Goal: Task Accomplishment & Management: Use online tool/utility

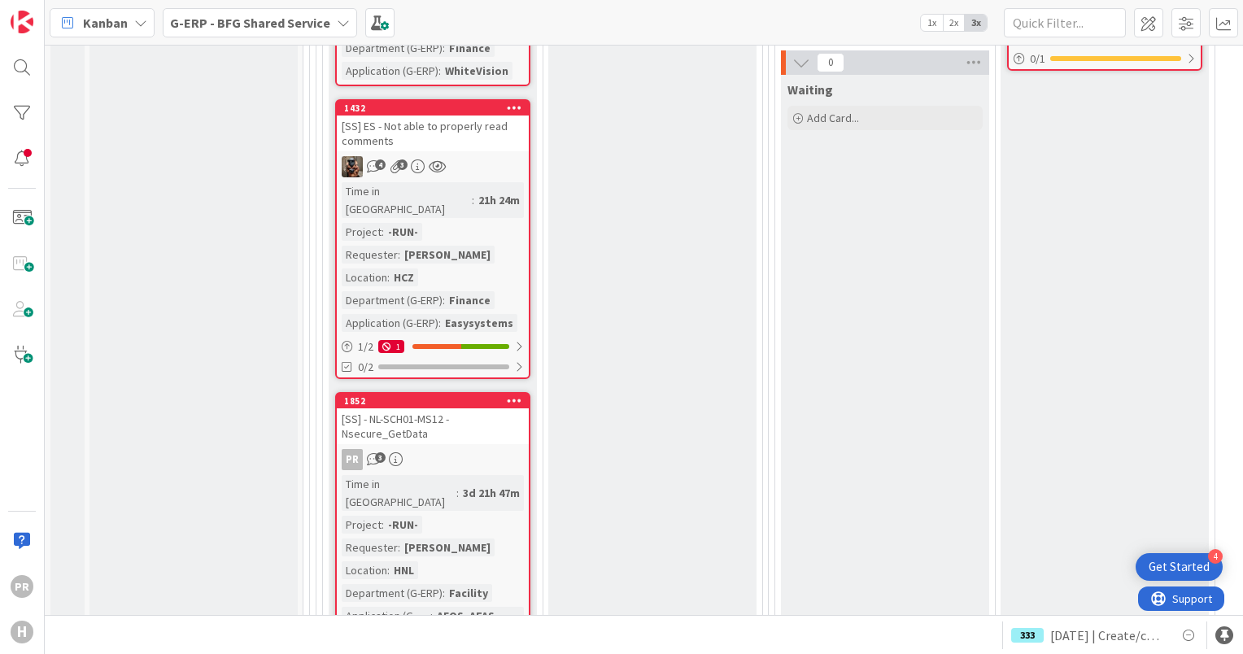
scroll to position [6431, 0]
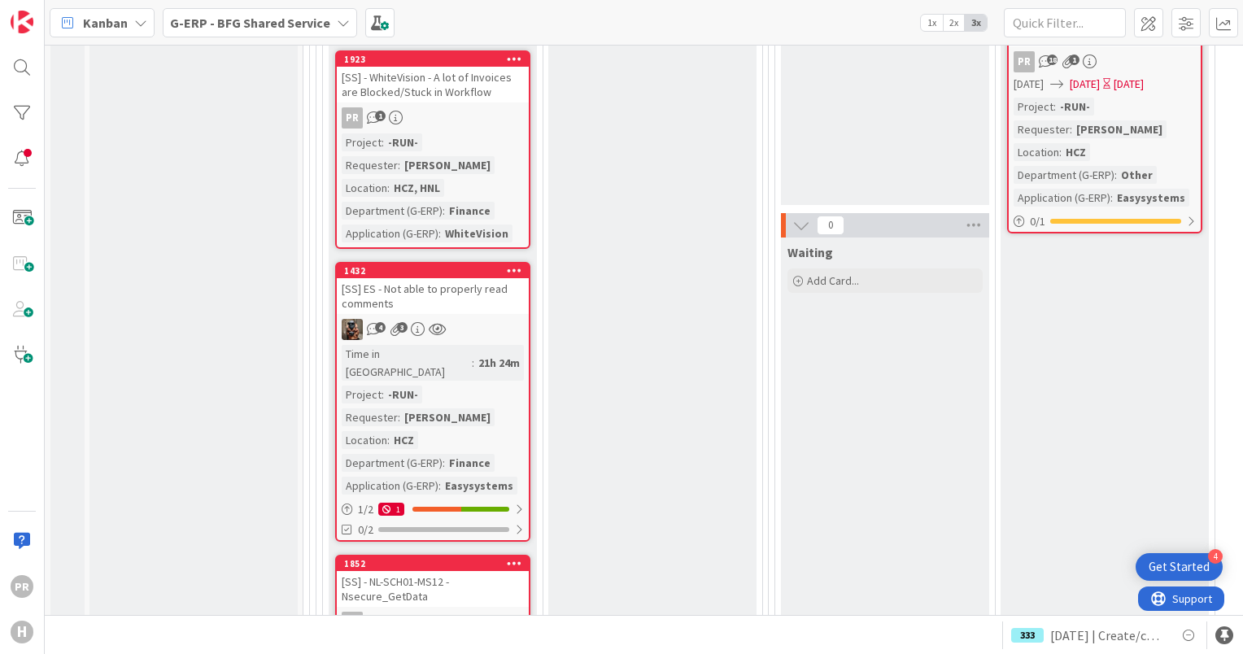
click at [446, 571] on div "[SS] - NL-SCH01-MS12 - Nsecure_GetData" at bounding box center [433, 589] width 192 height 36
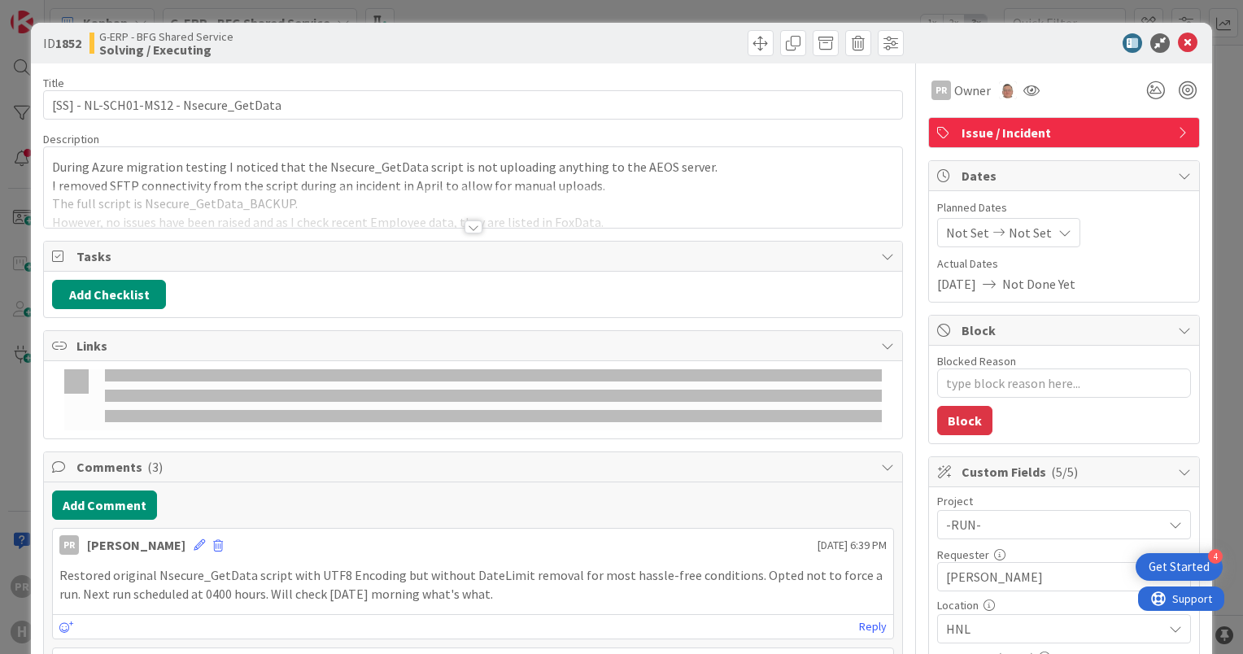
type textarea "x"
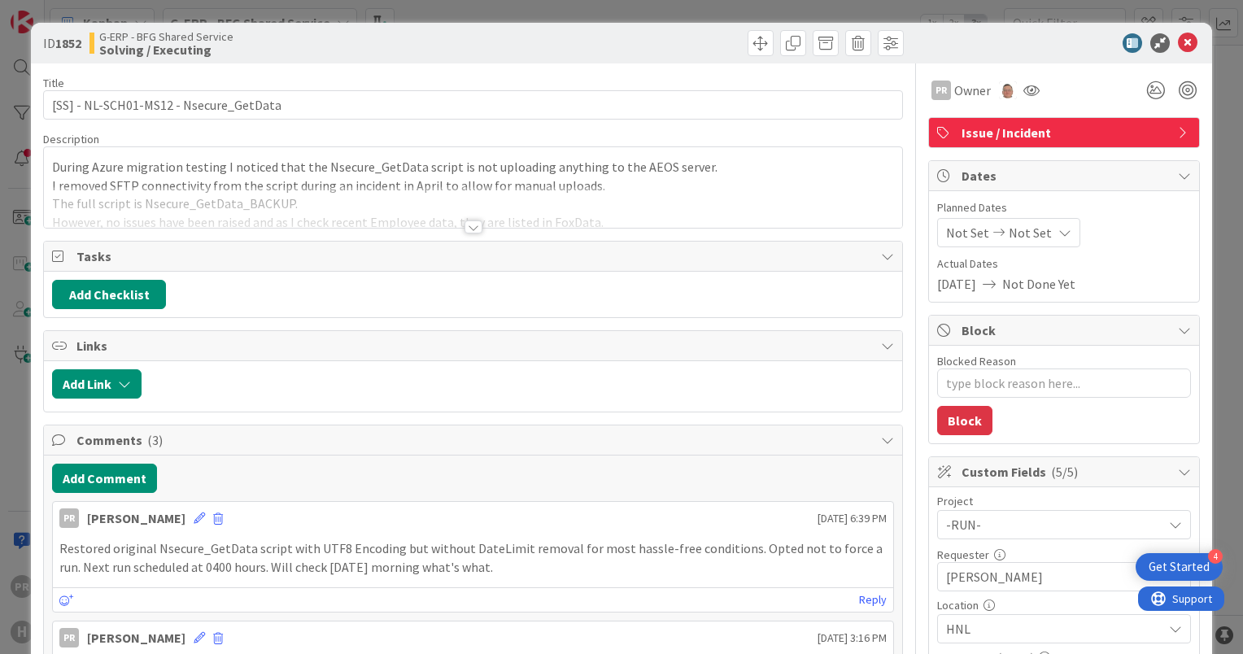
scroll to position [163, 0]
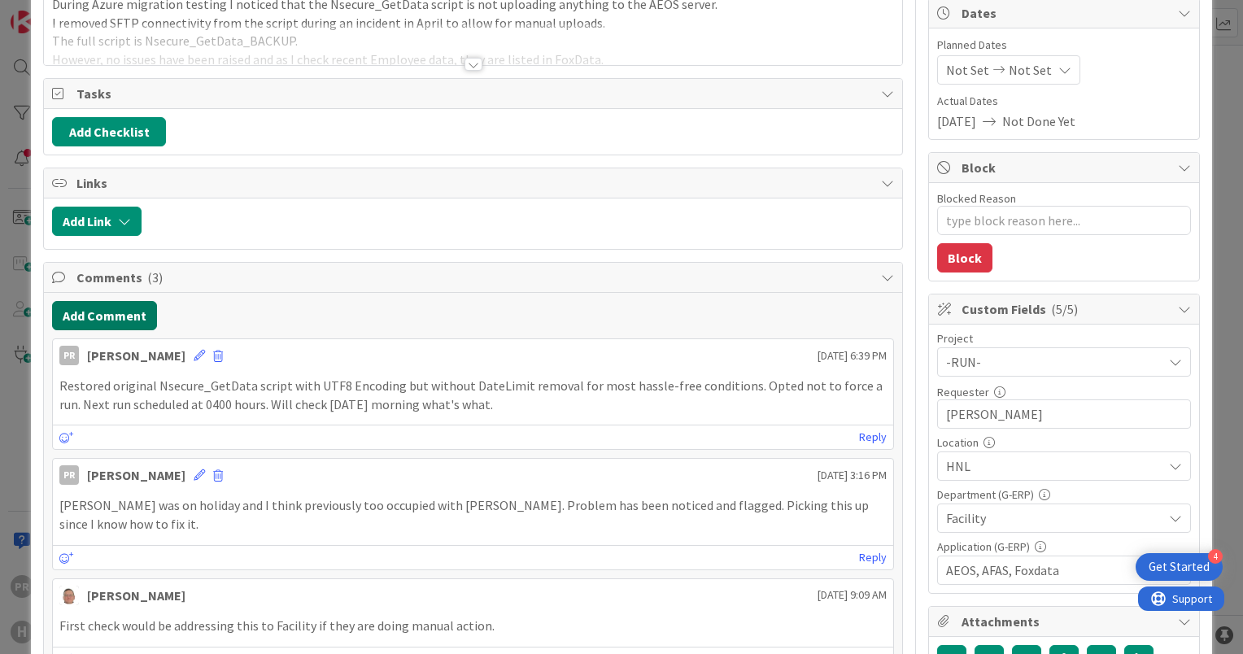
click at [115, 315] on button "Add Comment" at bounding box center [104, 315] width 105 height 29
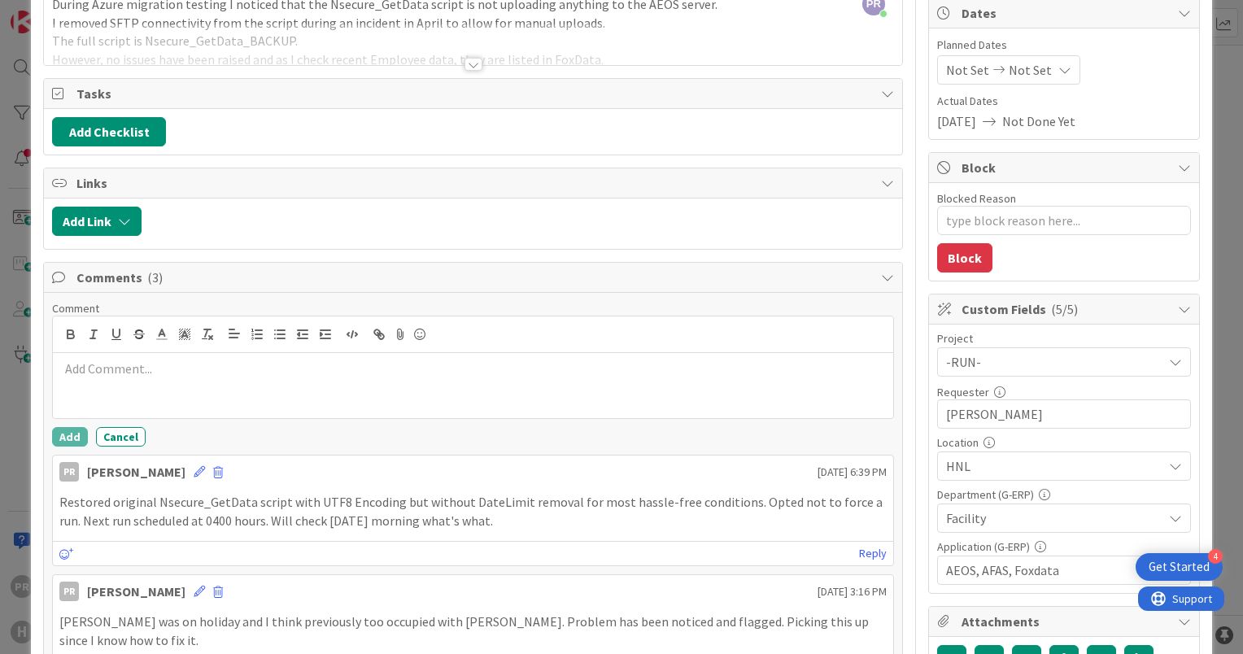
click at [165, 363] on p at bounding box center [472, 368] width 827 height 19
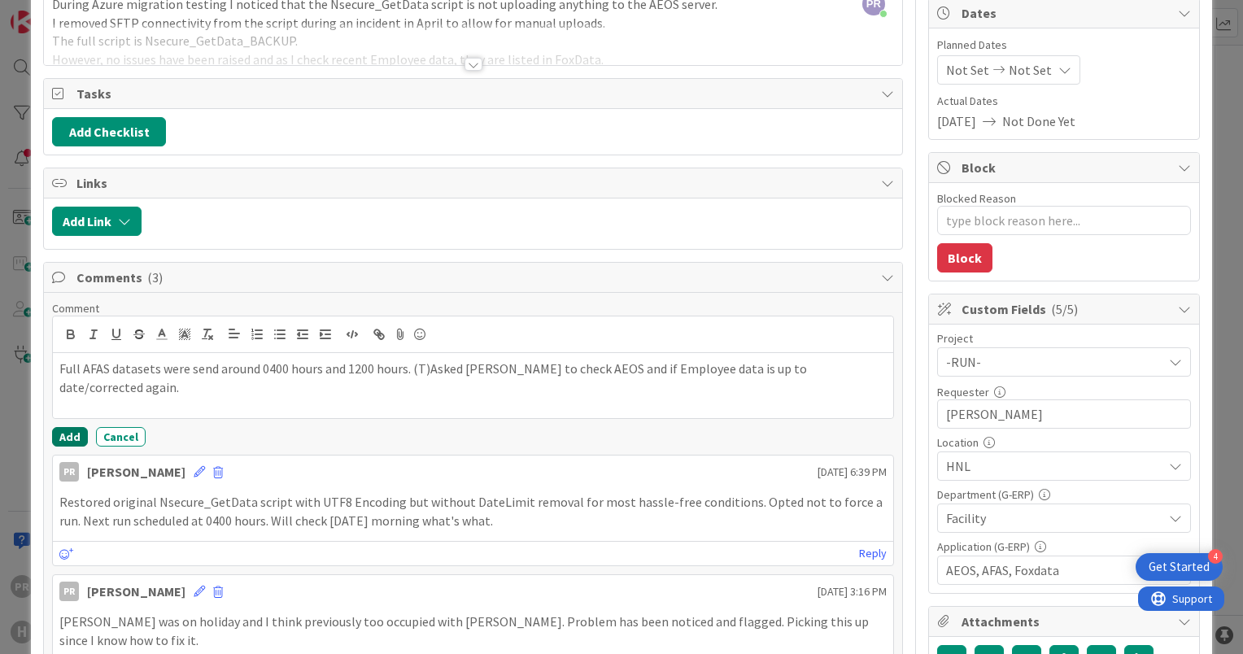
click at [69, 433] on button "Add" at bounding box center [70, 437] width 36 height 20
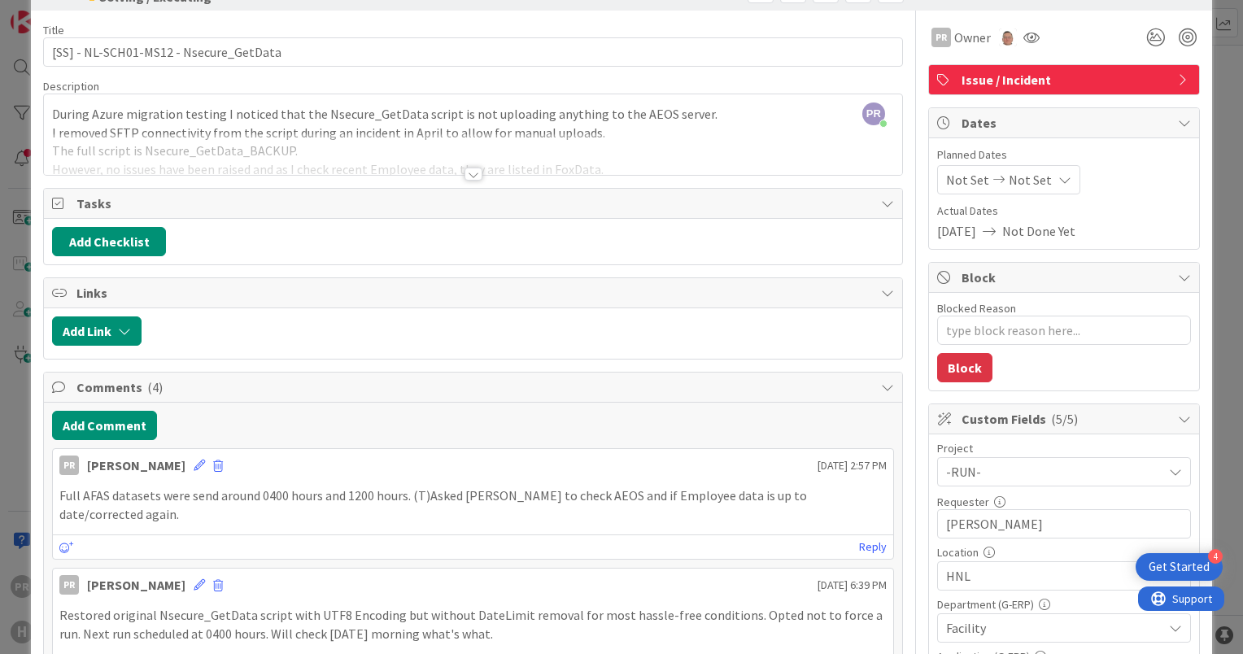
scroll to position [0, 0]
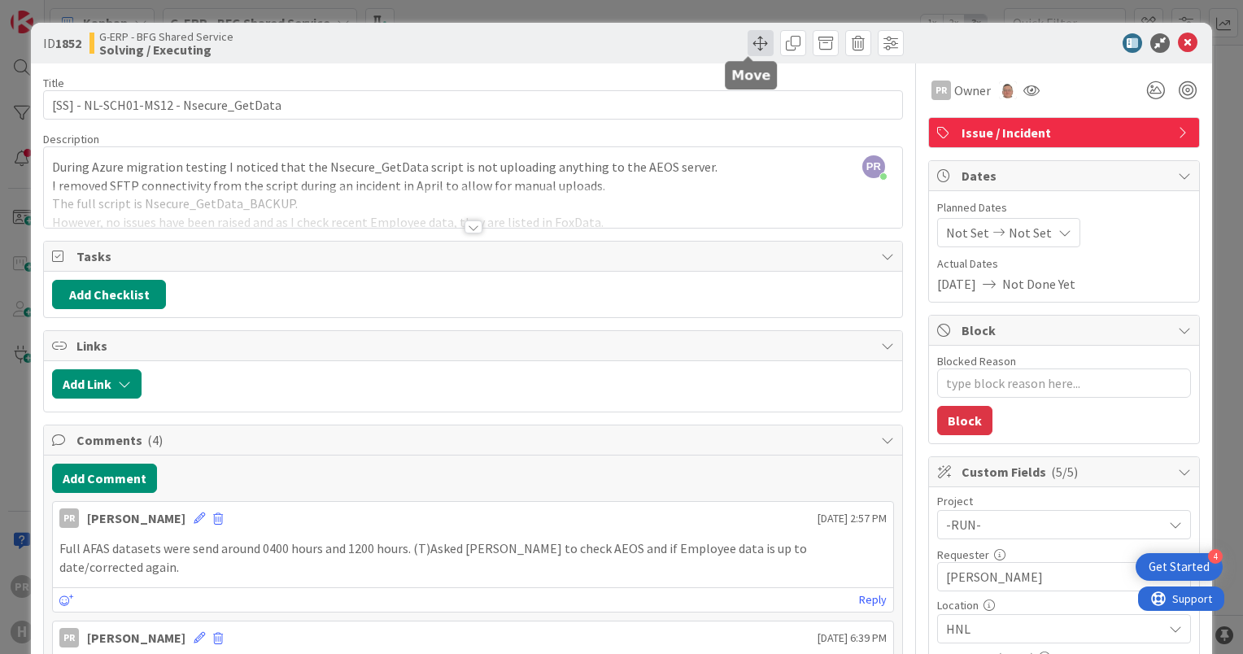
click at [749, 46] on span at bounding box center [760, 43] width 26 height 26
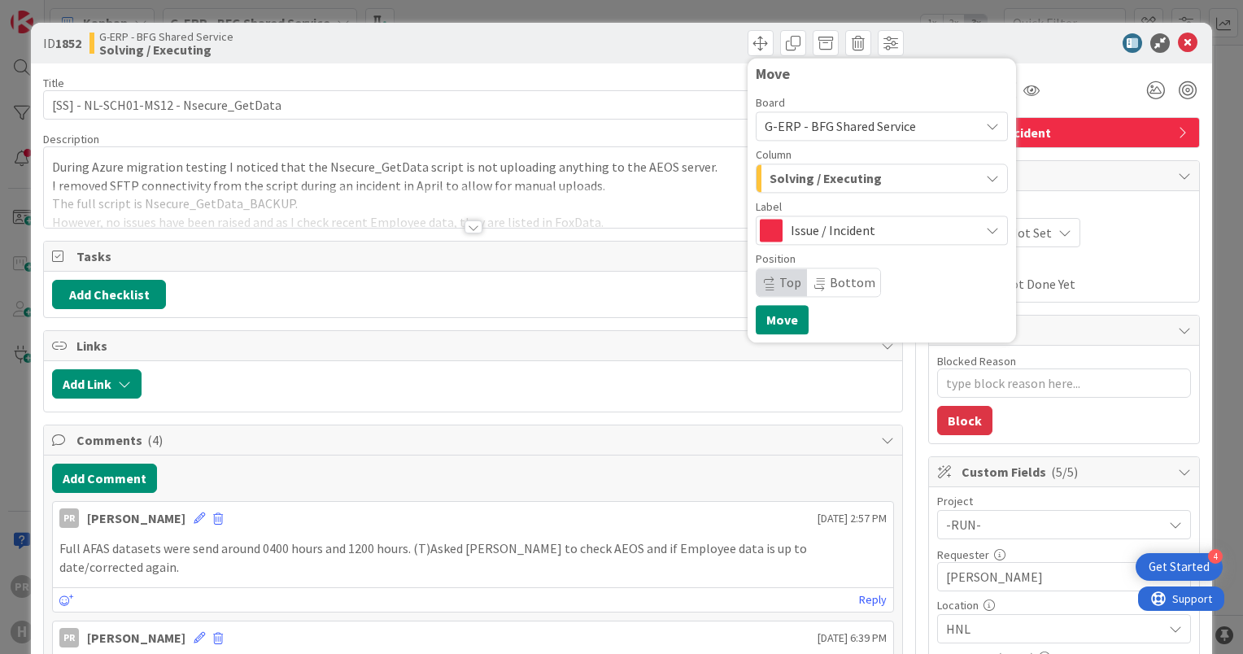
click at [836, 180] on span "Solving / Executing" at bounding box center [825, 178] width 112 height 21
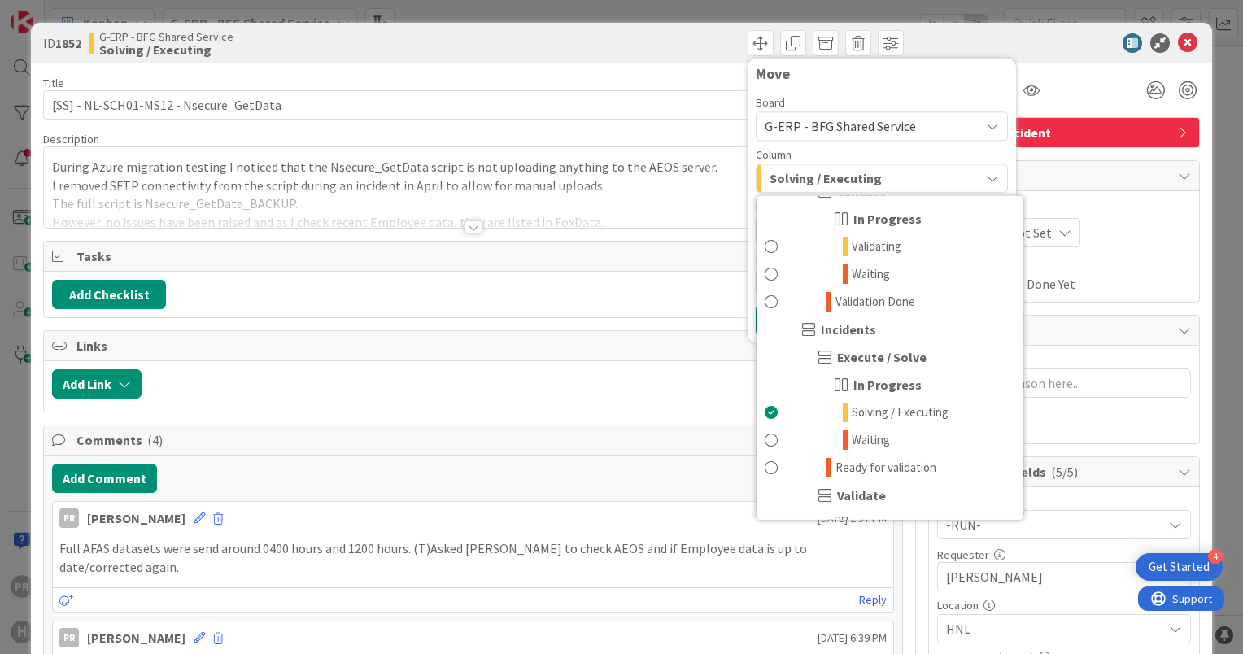
scroll to position [1301, 0]
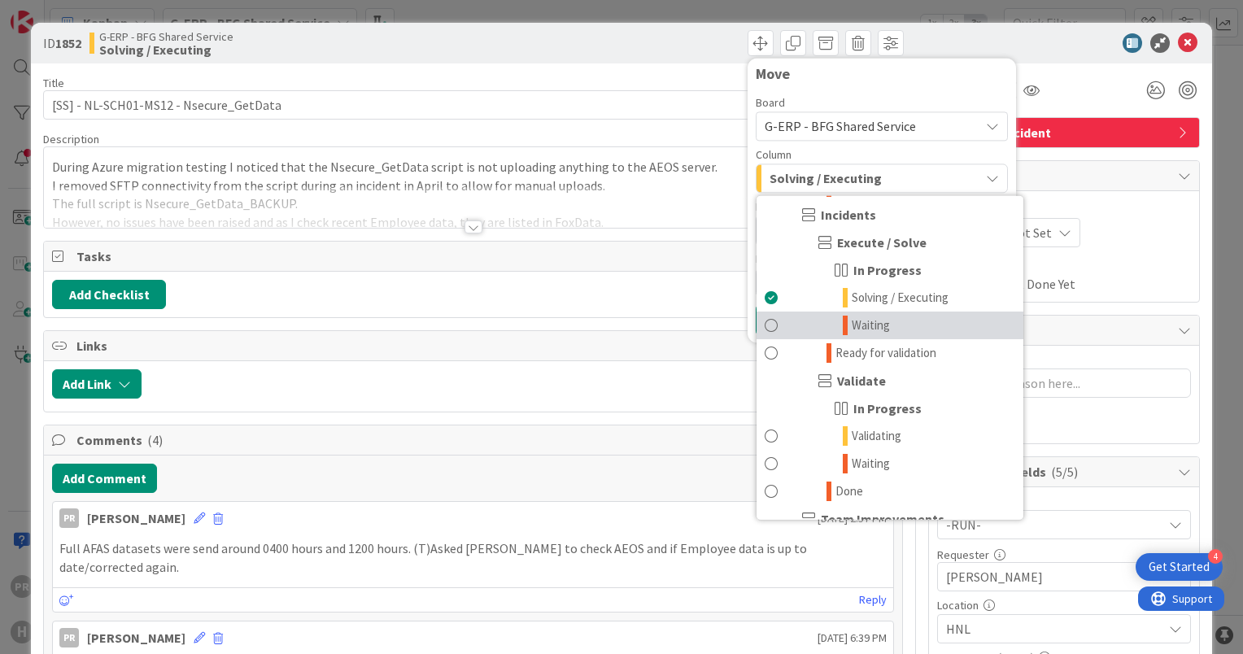
click at [885, 321] on link "Waiting" at bounding box center [889, 325] width 267 height 28
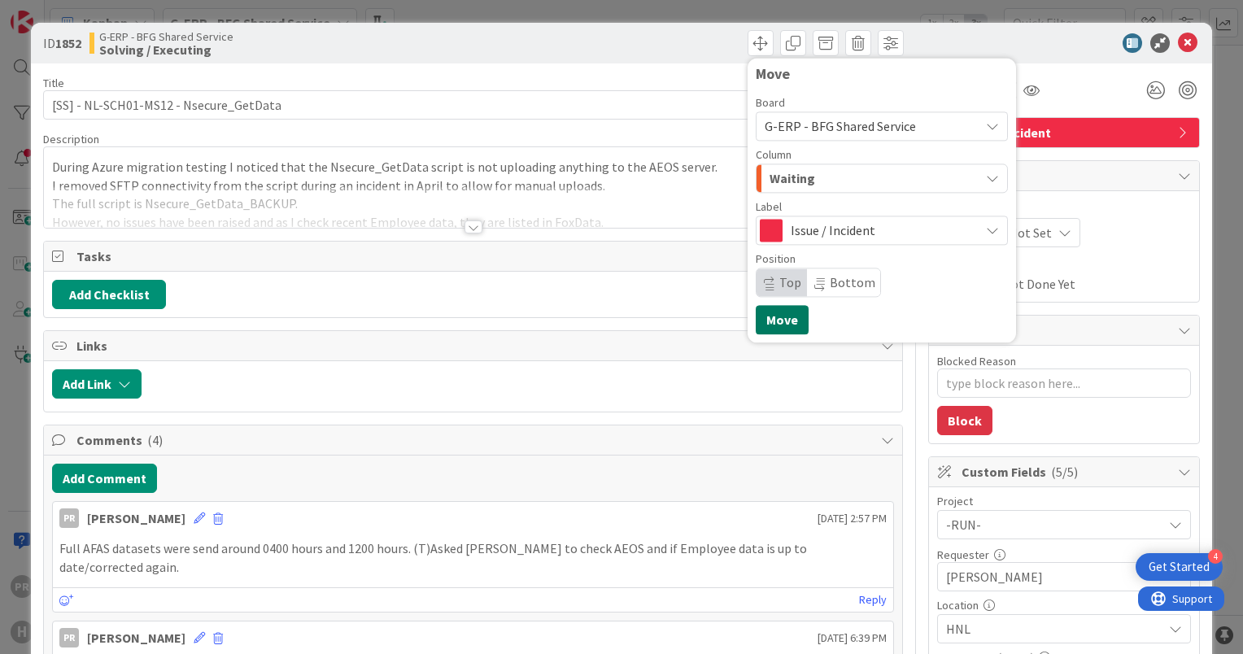
click at [779, 319] on button "Move" at bounding box center [782, 319] width 53 height 29
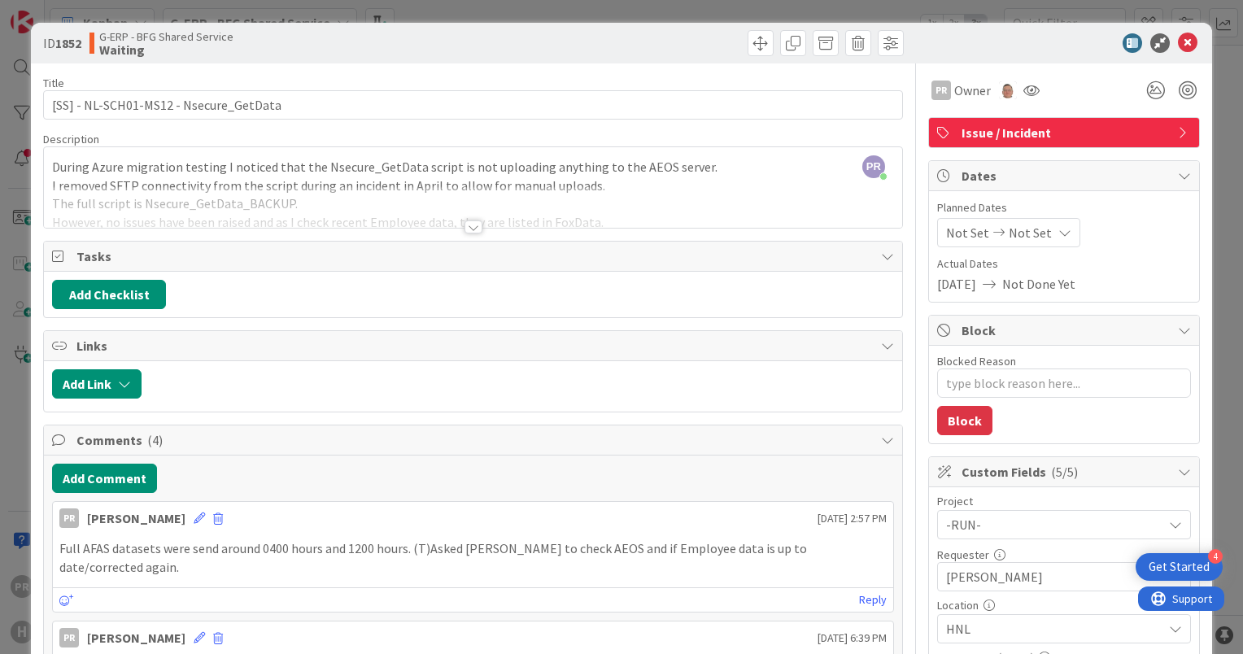
type textarea "x"
click at [1178, 42] on icon at bounding box center [1188, 43] width 20 height 20
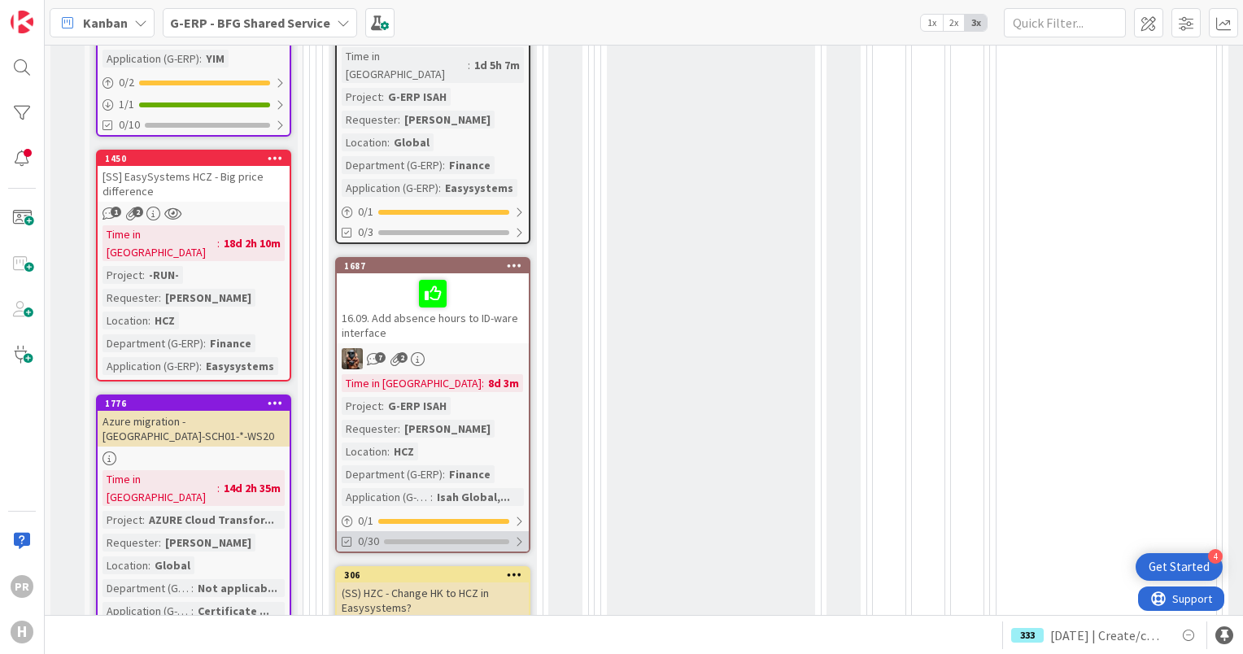
scroll to position [657, 0]
